Goal: Task Accomplishment & Management: Manage account settings

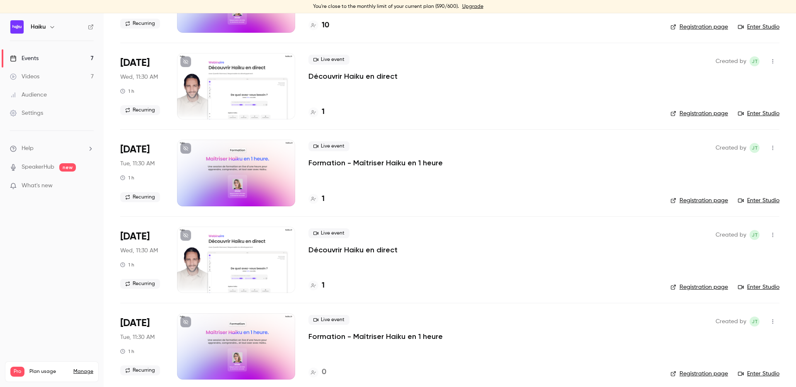
scroll to position [296, 0]
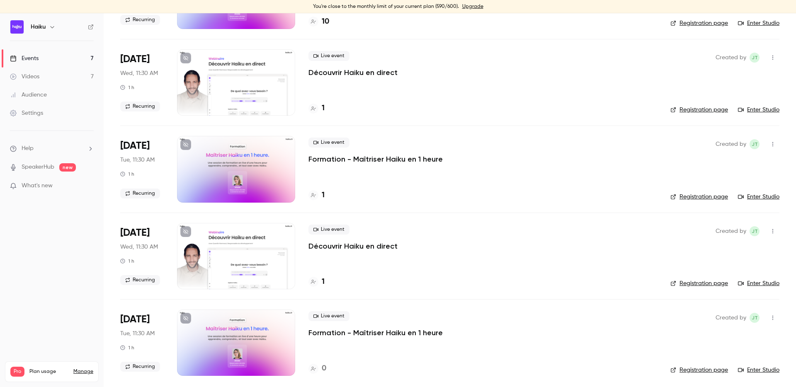
click at [320, 194] on div "1" at bounding box center [317, 195] width 16 height 11
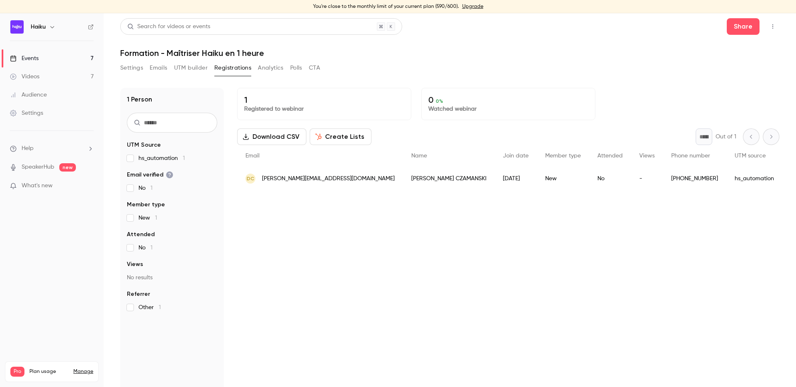
click at [220, 66] on button "Registrations" at bounding box center [232, 67] width 37 height 13
click at [49, 56] on link "Events 7" at bounding box center [52, 58] width 104 height 18
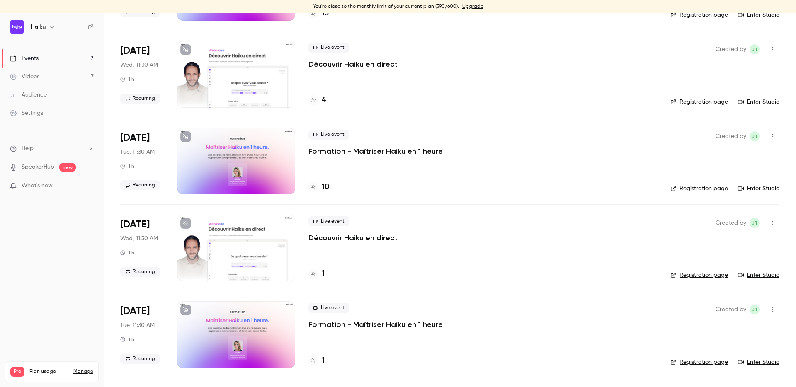
scroll to position [192, 0]
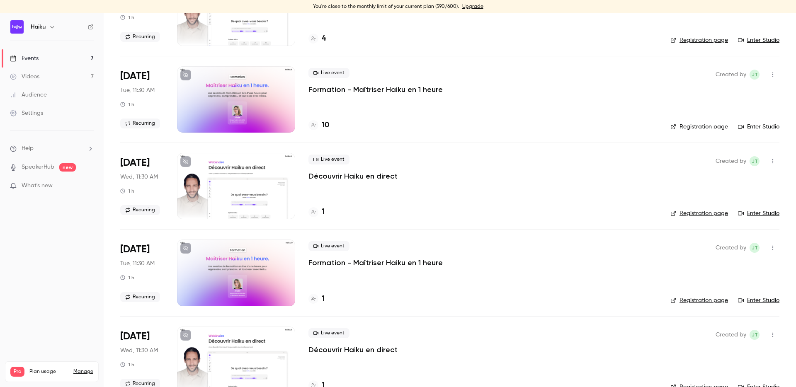
click at [327, 261] on p "Formation - Maîtriser Haiku en 1 heure" at bounding box center [376, 263] width 134 height 10
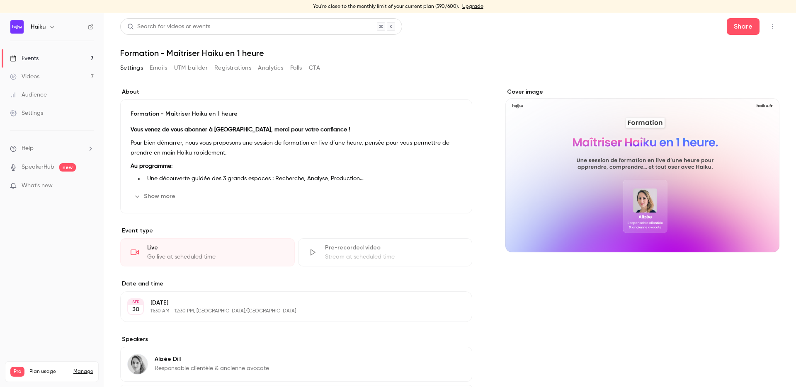
click at [214, 70] on div "Settings Emails UTM builder Registrations Analytics Polls CTA" at bounding box center [220, 67] width 200 height 13
click at [229, 70] on button "Registrations" at bounding box center [232, 67] width 37 height 13
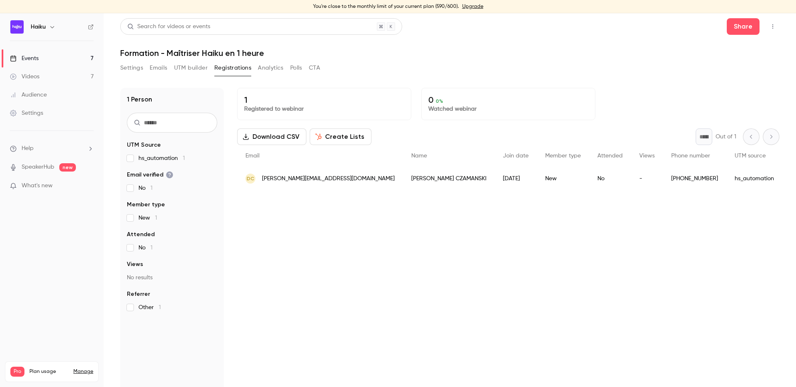
click at [236, 64] on button "Registrations" at bounding box center [232, 67] width 37 height 13
click at [135, 70] on button "Settings" at bounding box center [131, 67] width 23 height 13
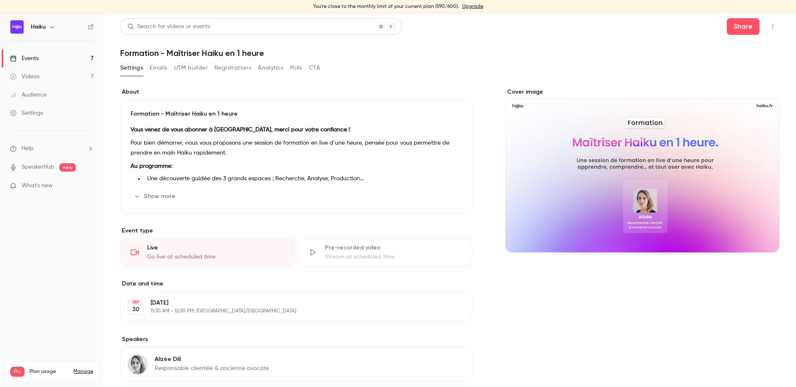
click at [231, 69] on button "Registrations" at bounding box center [232, 67] width 37 height 13
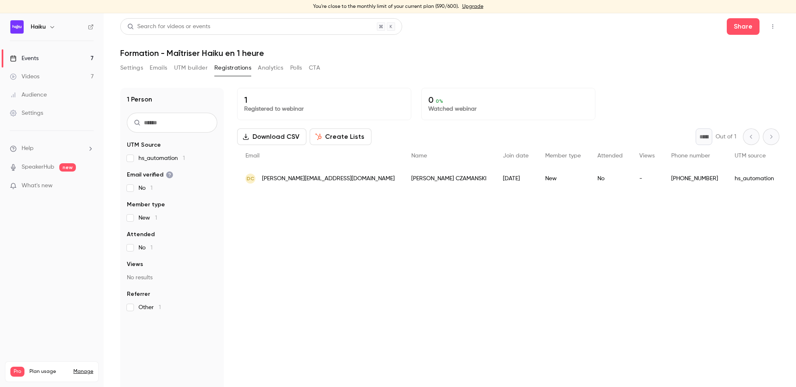
click at [134, 67] on button "Settings" at bounding box center [131, 67] width 23 height 13
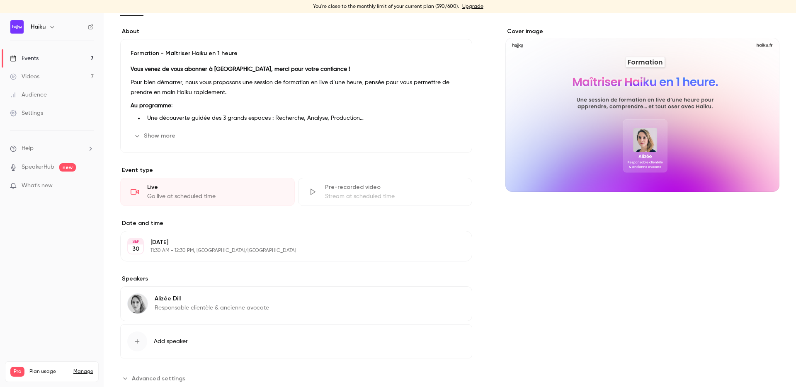
scroll to position [73, 0]
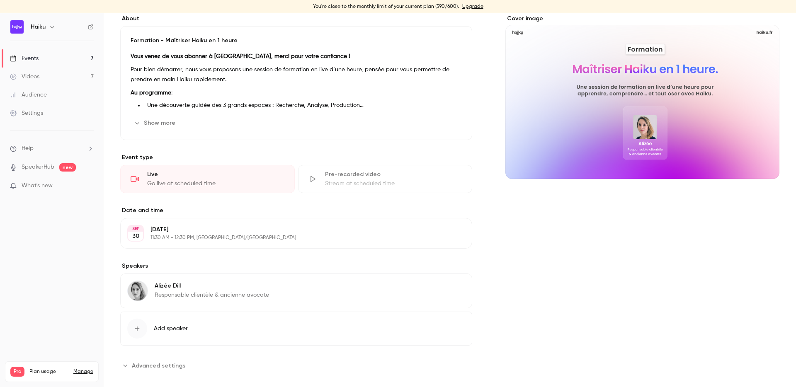
click at [456, 236] on button "Edit" at bounding box center [450, 233] width 30 height 13
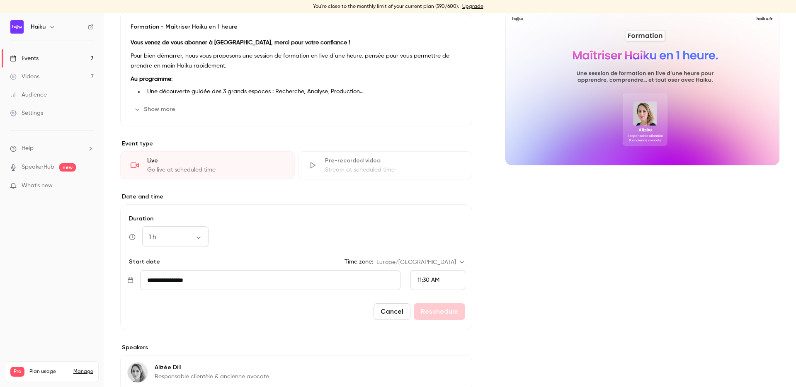
scroll to position [88, 0]
click at [182, 277] on input "**********" at bounding box center [270, 280] width 260 height 20
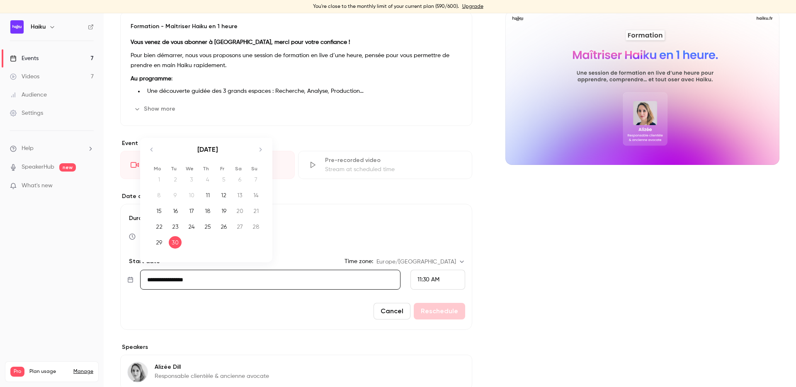
click at [510, 294] on div "Cover image" at bounding box center [643, 226] width 274 height 453
click at [202, 286] on input "**********" at bounding box center [270, 280] width 260 height 20
click at [302, 190] on div "About Formation - Maîtriser Haiku en 1 heure Vous venez de vous abonner à [GEOG…" at bounding box center [296, 226] width 352 height 453
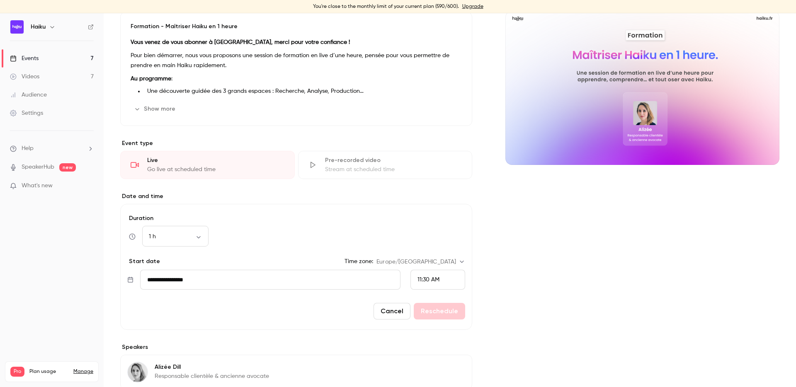
click at [187, 281] on input "**********" at bounding box center [270, 280] width 260 height 20
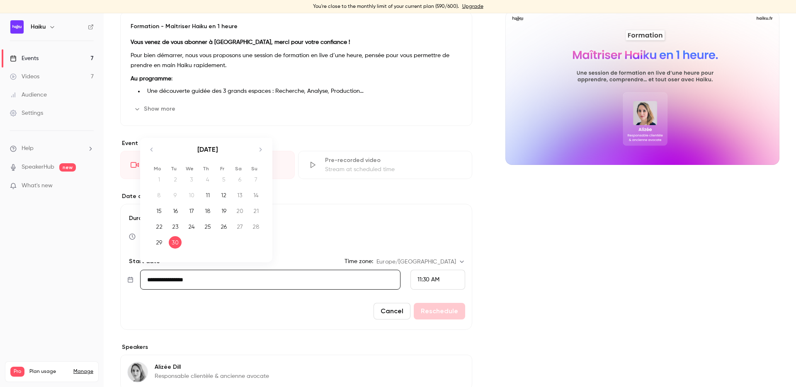
click at [159, 248] on div "29" at bounding box center [159, 242] width 13 height 12
click at [186, 275] on input "**********" at bounding box center [270, 280] width 260 height 20
click at [172, 243] on div "30" at bounding box center [175, 242] width 13 height 12
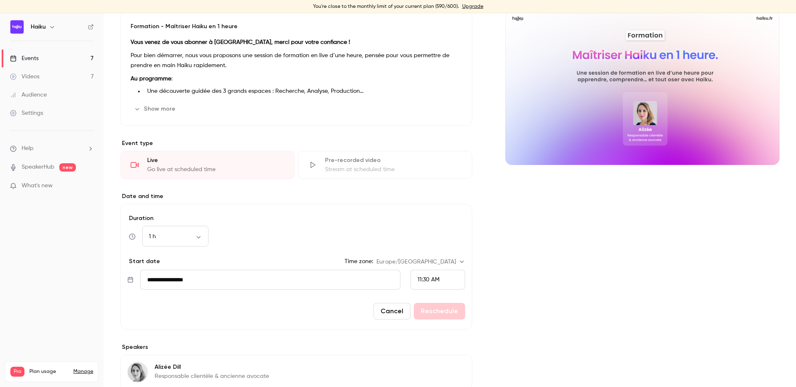
click at [305, 186] on div "About Formation - Maîtriser Haiku en 1 heure Vous venez de vous abonner à [GEOG…" at bounding box center [296, 226] width 352 height 453
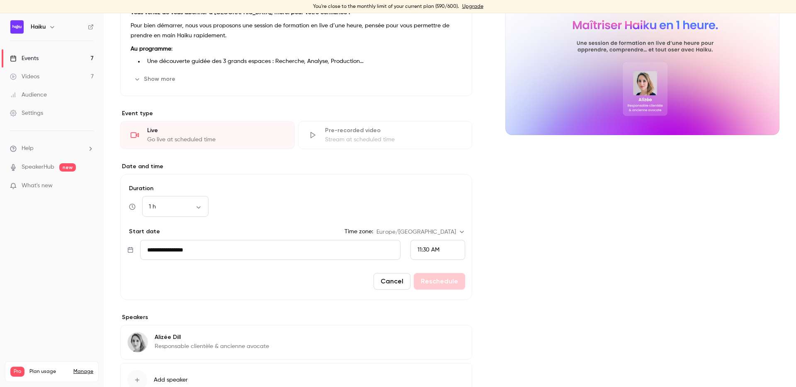
scroll to position [0, 0]
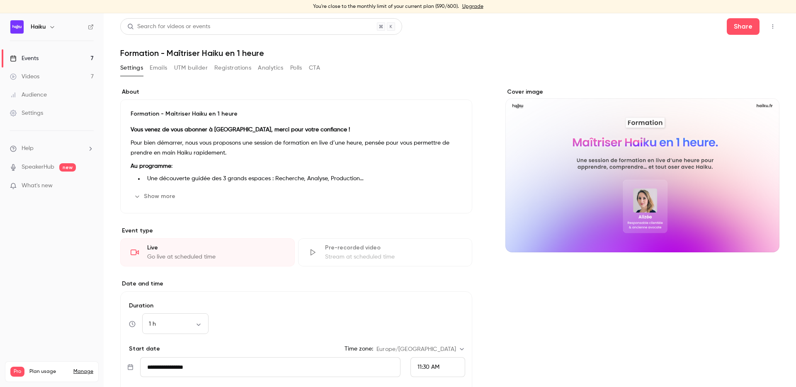
click at [50, 187] on span "What's new" at bounding box center [37, 186] width 31 height 9
click at [569, 25] on div at bounding box center [398, 193] width 796 height 387
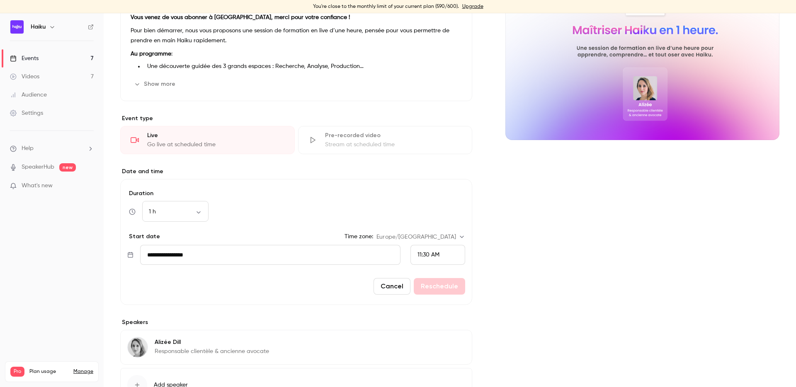
scroll to position [122, 0]
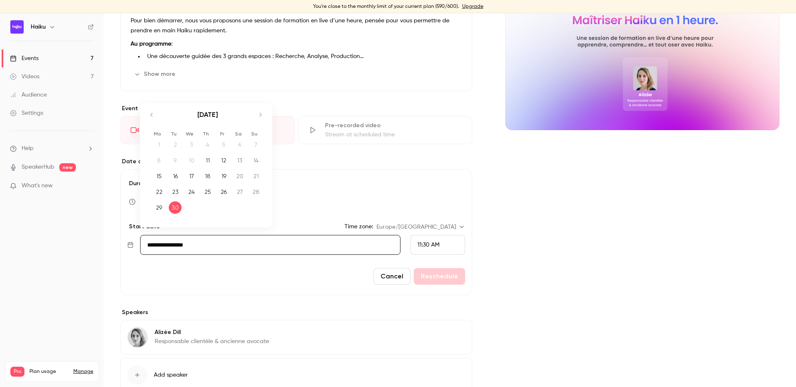
click at [321, 238] on input "**********" at bounding box center [270, 245] width 260 height 20
click at [157, 206] on div "29" at bounding box center [159, 208] width 13 height 12
type input "**********"
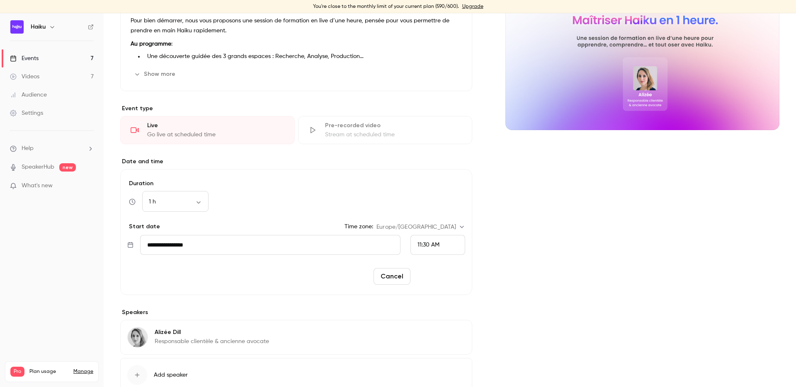
click at [439, 276] on button "Reschedule" at bounding box center [439, 276] width 51 height 17
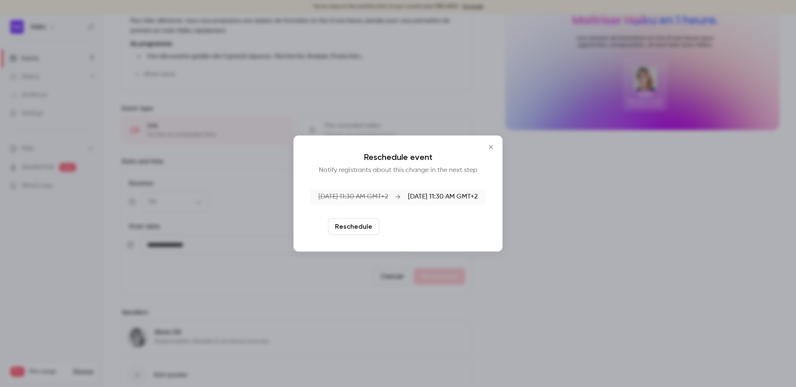
click at [416, 222] on button "Reschedule and notify" at bounding box center [426, 227] width 86 height 17
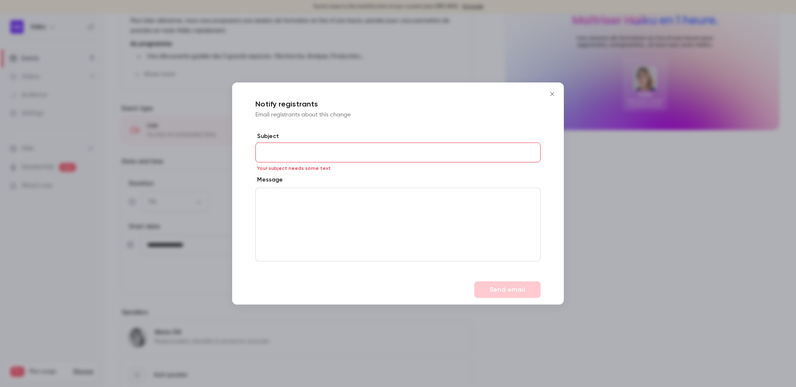
click at [552, 93] on icon "Close" at bounding box center [552, 94] width 10 height 7
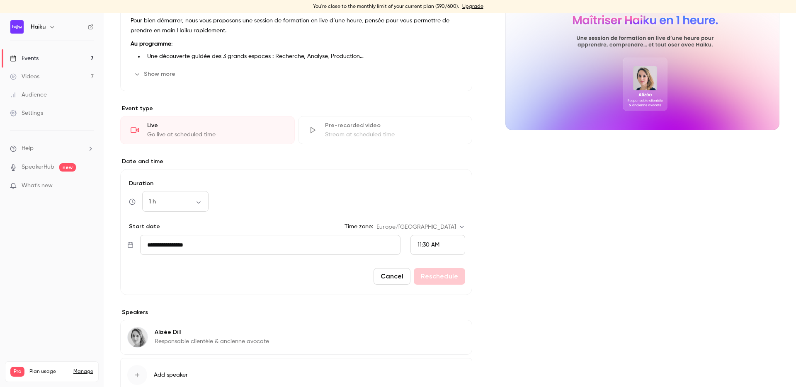
click at [292, 250] on input "**********" at bounding box center [270, 245] width 260 height 20
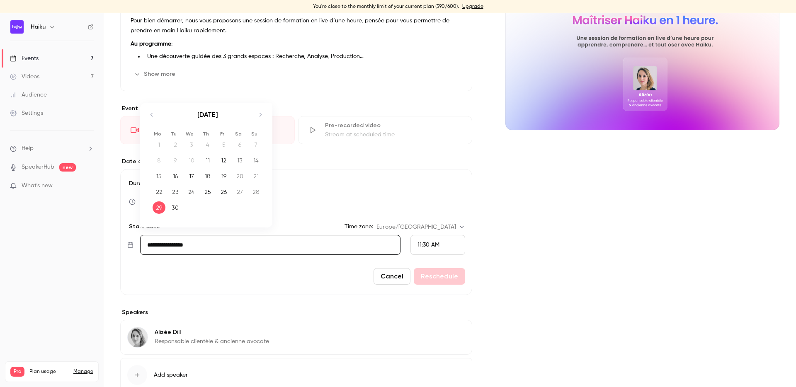
click at [158, 208] on div "29" at bounding box center [159, 208] width 13 height 12
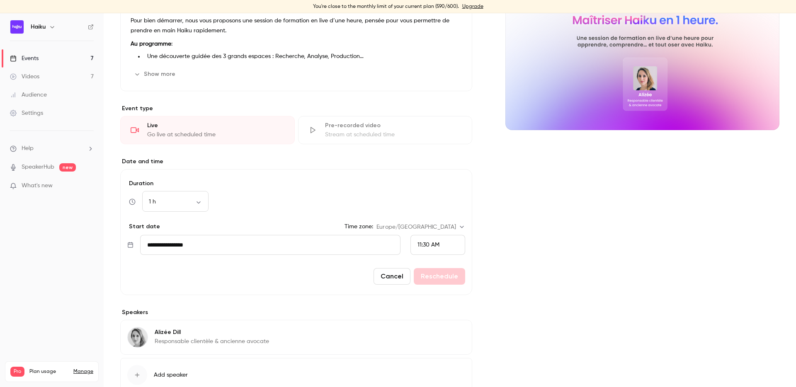
click at [402, 278] on button "Cancel" at bounding box center [392, 276] width 37 height 17
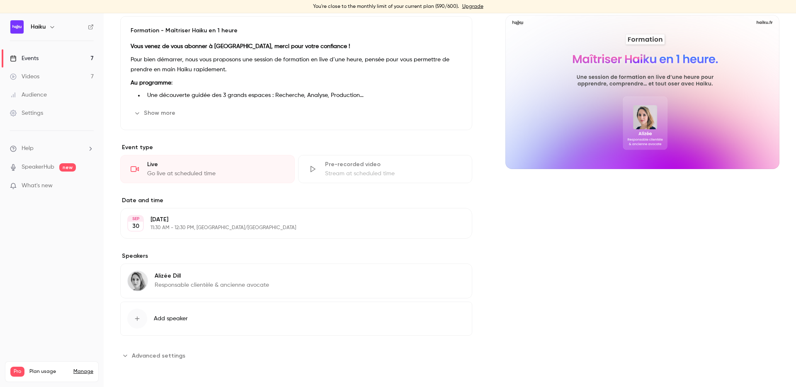
scroll to position [83, 0]
